Goal: Task Accomplishment & Management: Complete application form

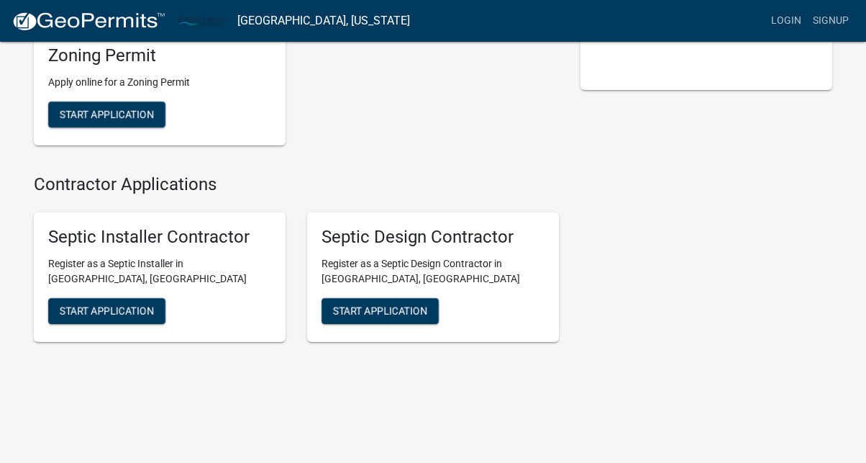
scroll to position [268, 0]
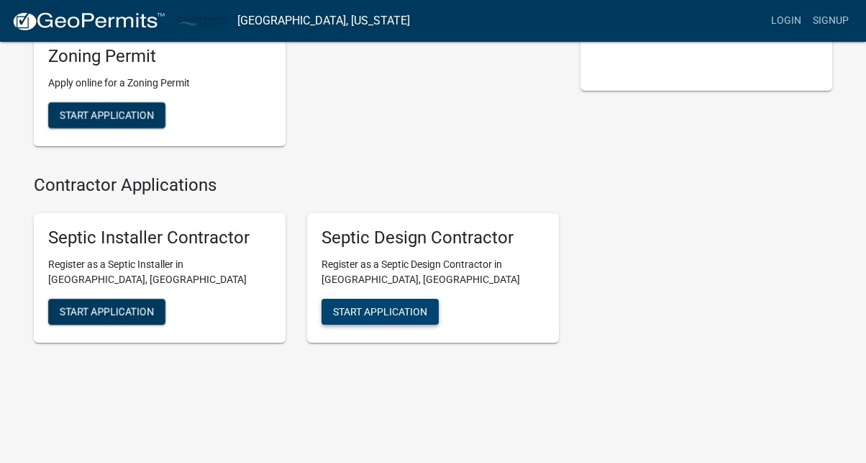
click at [386, 306] on span "Start Application" at bounding box center [380, 311] width 94 height 12
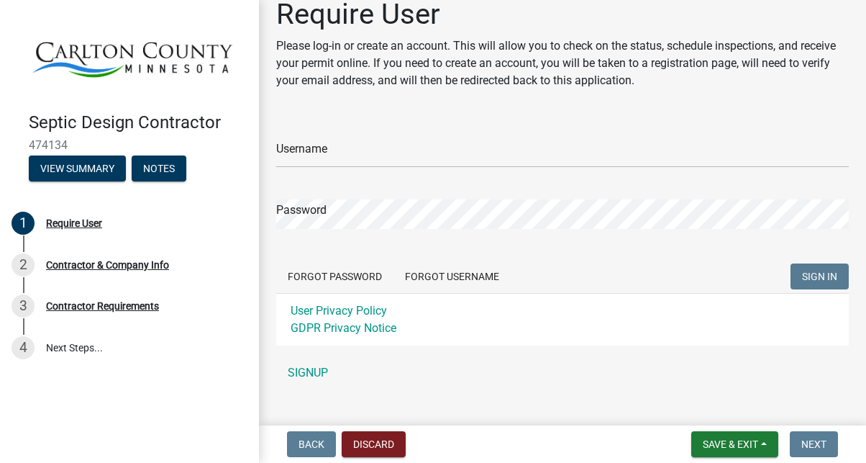
scroll to position [22, 0]
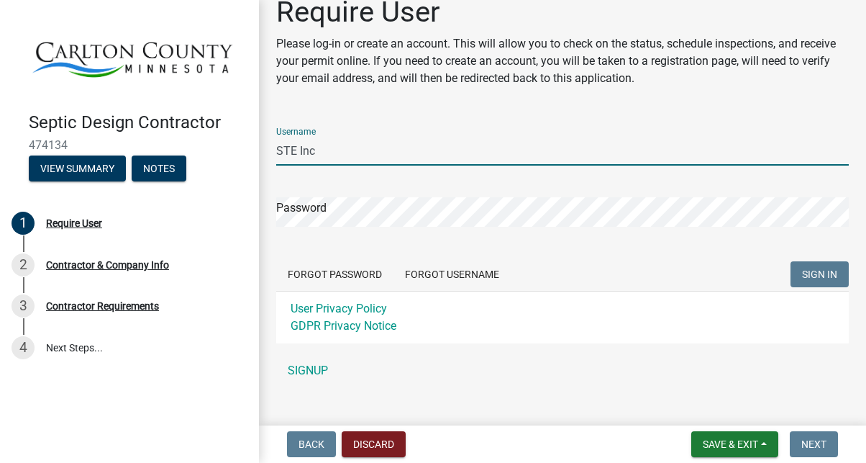
type input "STE Inc"
click at [360, 148] on input "STE Inc" at bounding box center [562, 150] width 573 height 29
drag, startPoint x: 360, startPoint y: 148, endPoint x: 169, endPoint y: 121, distance: 192.6
click at [169, 121] on div "Septic Design Contractor 474134 View Summary Notes 1 Require User 2 Contractor …" at bounding box center [433, 231] width 866 height 463
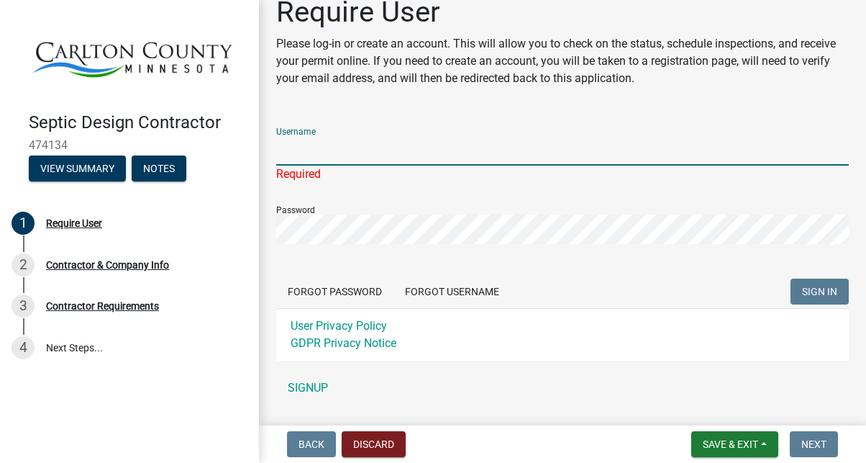
click at [484, 352] on div "User Privacy Policy GDPR Privacy Notice" at bounding box center [562, 334] width 573 height 53
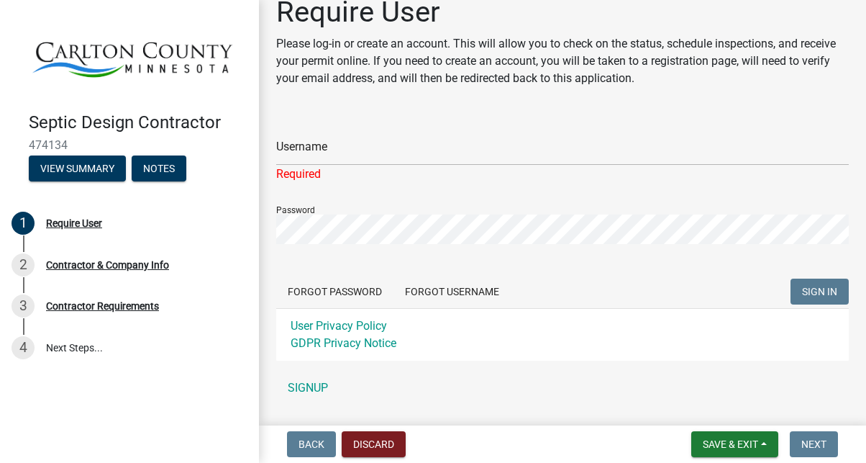
click at [483, 369] on div "Username Required Password Forgot Password Forgot Username SIGN IN User Privacy…" at bounding box center [562, 259] width 573 height 286
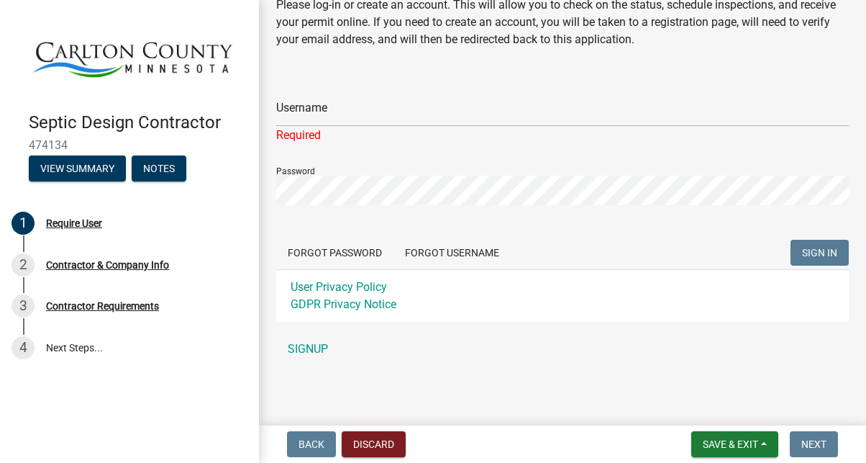
scroll to position [61, 0]
click at [308, 347] on link "SIGNUP" at bounding box center [562, 349] width 573 height 29
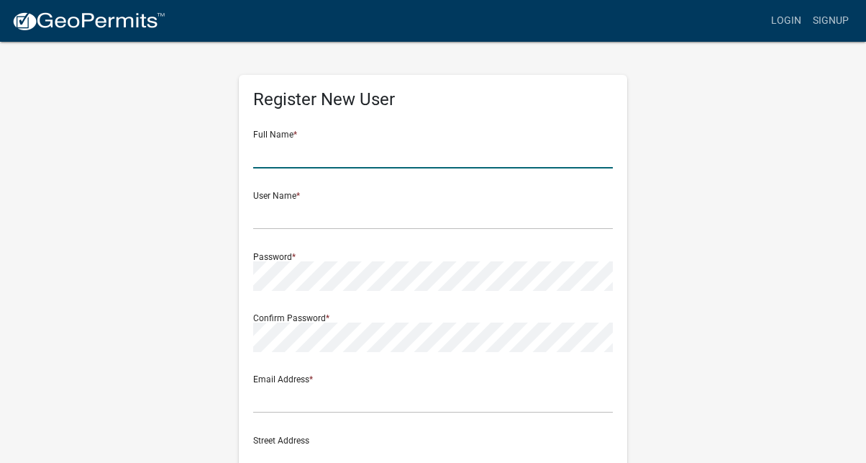
click at [291, 156] on input "text" at bounding box center [433, 153] width 360 height 29
click at [287, 217] on input "text" at bounding box center [433, 214] width 360 height 29
click at [301, 153] on input "Mitch" at bounding box center [433, 153] width 360 height 29
type input "Mitch Johnson"
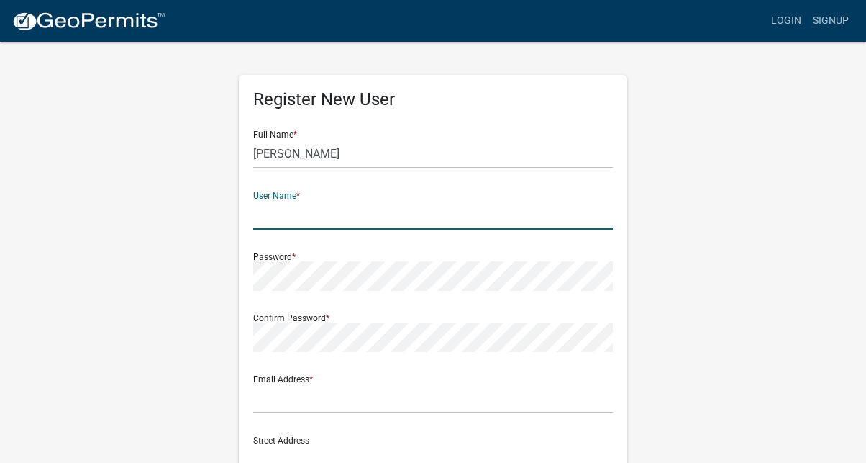
click at [276, 220] on input "text" at bounding box center [433, 214] width 360 height 29
type input "STE Inc"
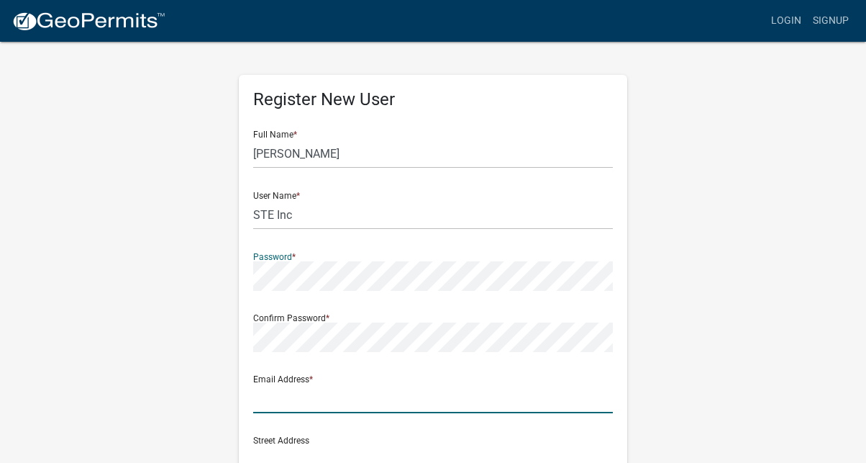
click at [275, 406] on input "text" at bounding box center [433, 397] width 360 height 29
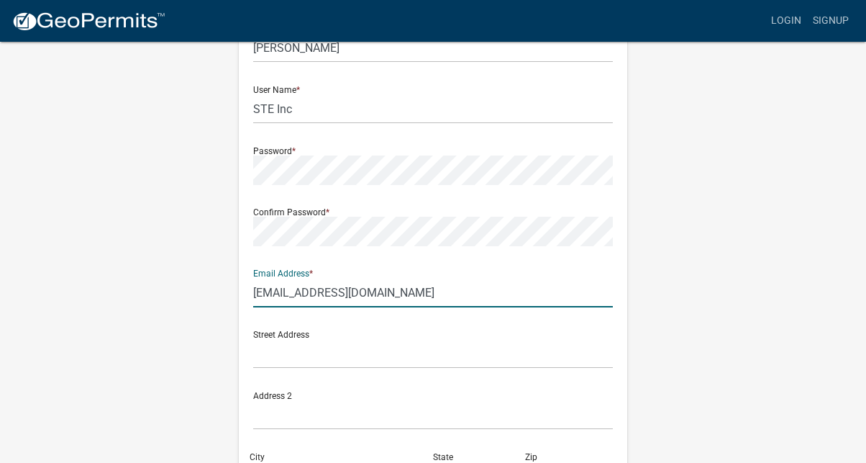
scroll to position [142, 0]
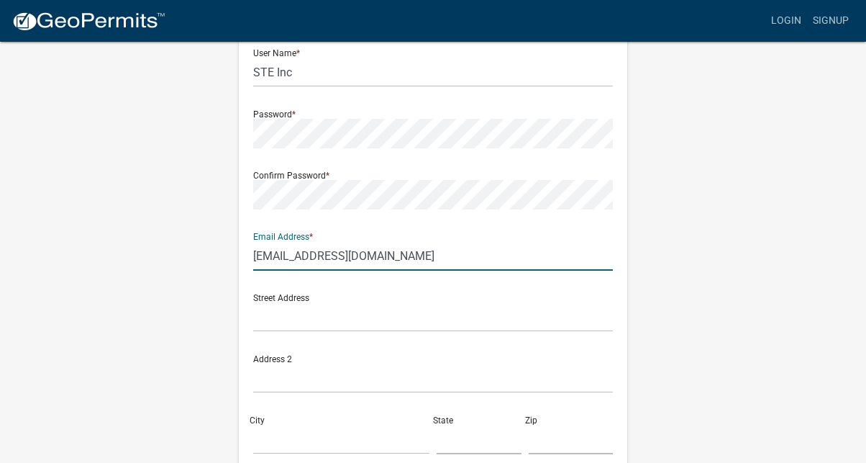
type input "info@swampthing.biz"
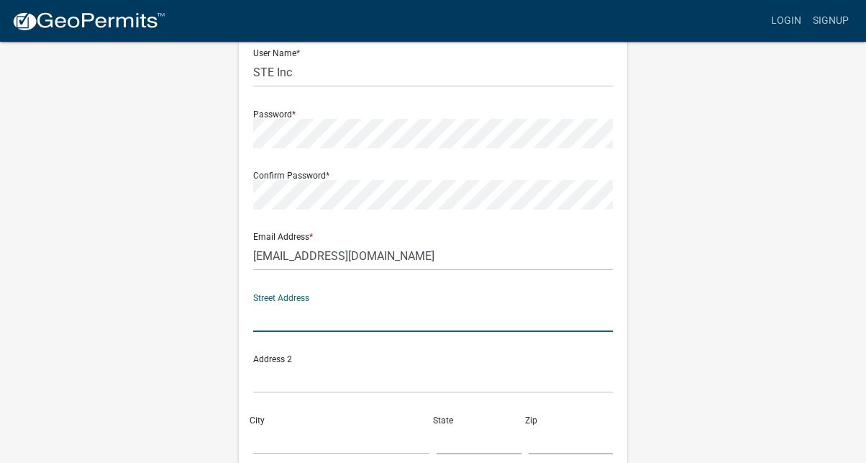
click at [280, 322] on input "text" at bounding box center [433, 316] width 360 height 29
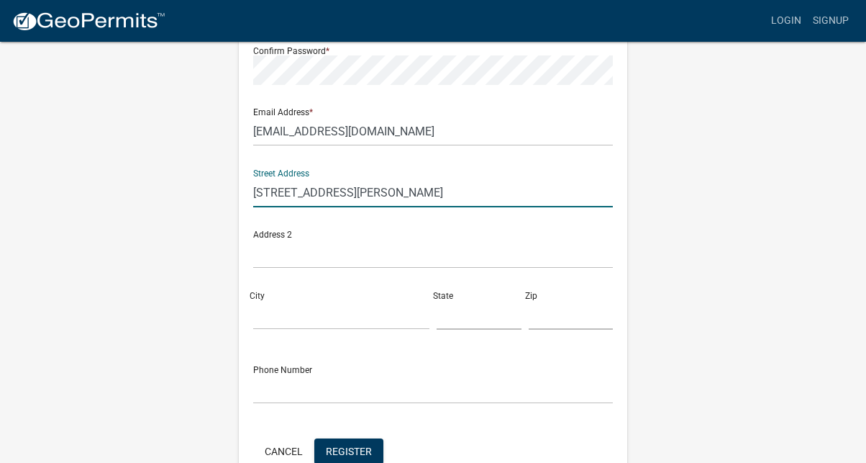
scroll to position [289, 0]
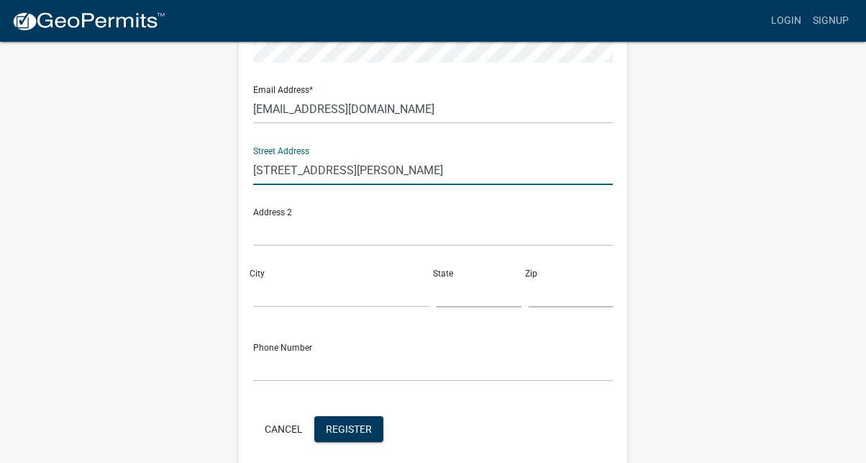
type input "4057 Emerson Road"
click at [270, 293] on input "City" at bounding box center [341, 292] width 176 height 29
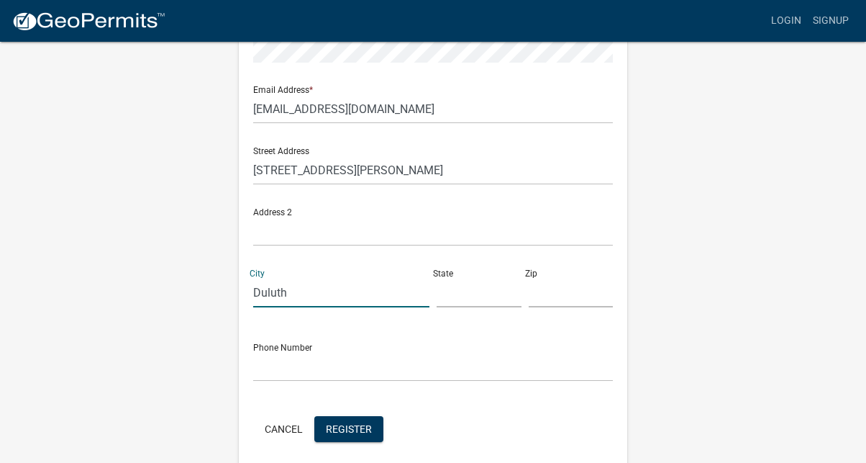
type input "Duluth"
click at [461, 300] on input "text" at bounding box center [479, 292] width 85 height 29
type input "MN"
click at [552, 300] on input "text" at bounding box center [571, 292] width 85 height 29
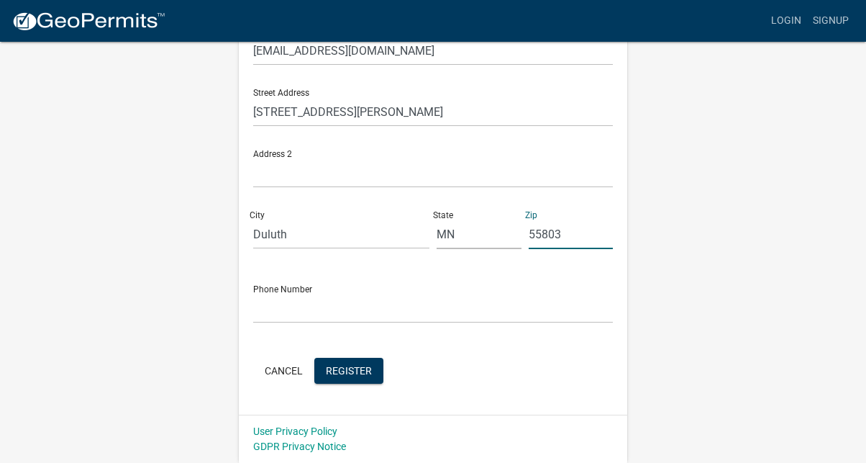
scroll to position [347, 0]
type input "55803"
click at [281, 315] on input "text" at bounding box center [433, 308] width 360 height 29
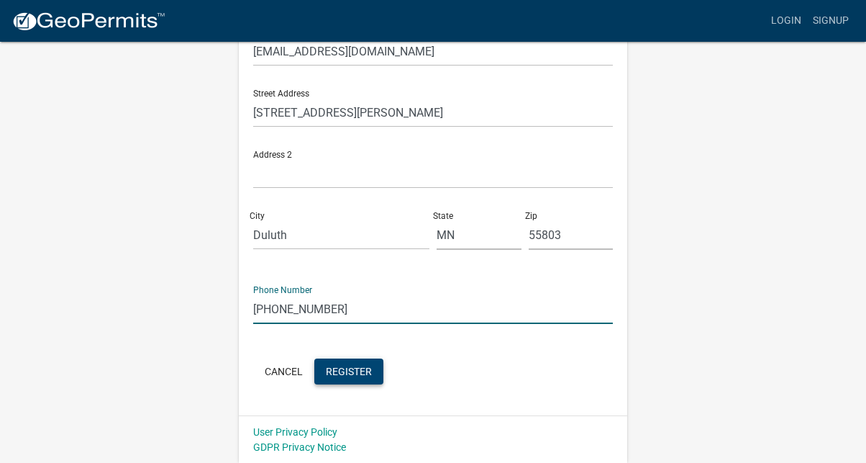
type input "218-349-1612"
click at [358, 370] on span "Register" at bounding box center [349, 371] width 46 height 12
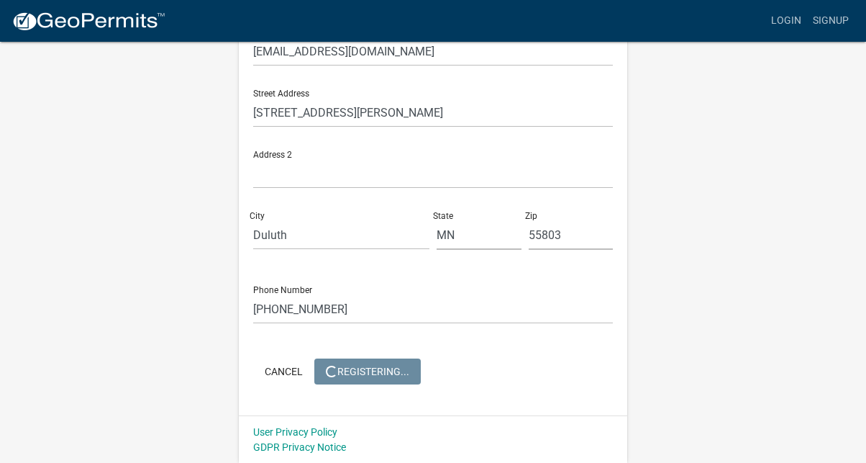
scroll to position [0, 0]
